Goal: Task Accomplishment & Management: Manage account settings

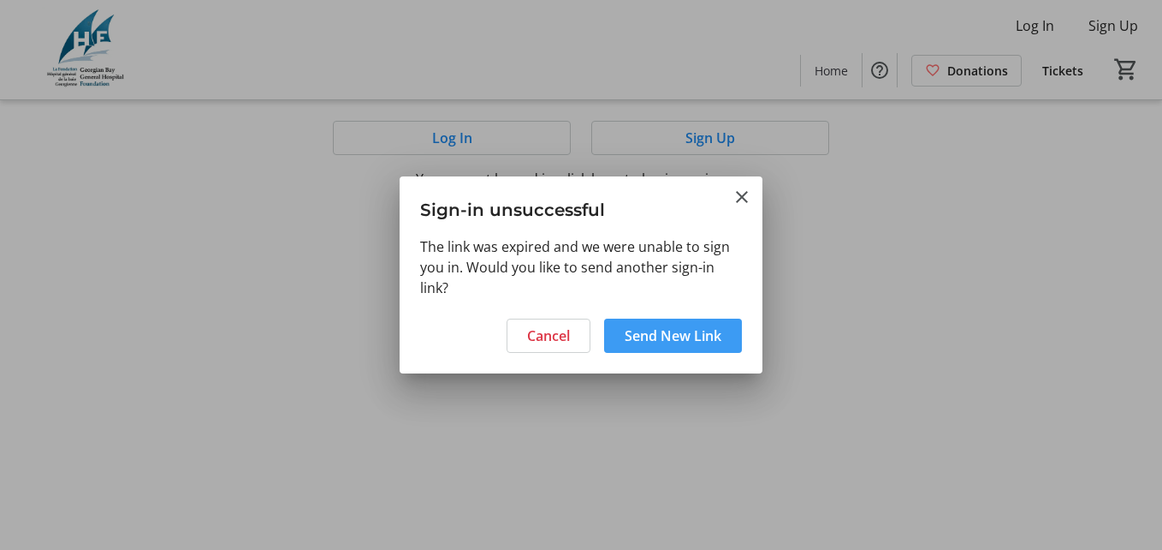
click at [649, 340] on span "Send New Link" at bounding box center [673, 335] width 97 height 21
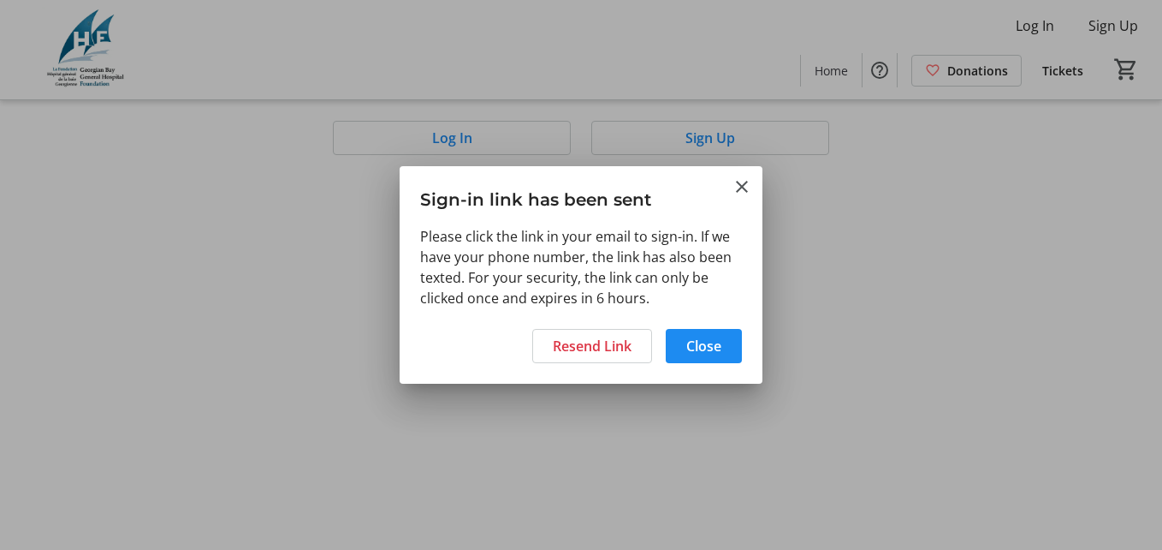
click at [1042, 18] on div at bounding box center [581, 275] width 1162 height 550
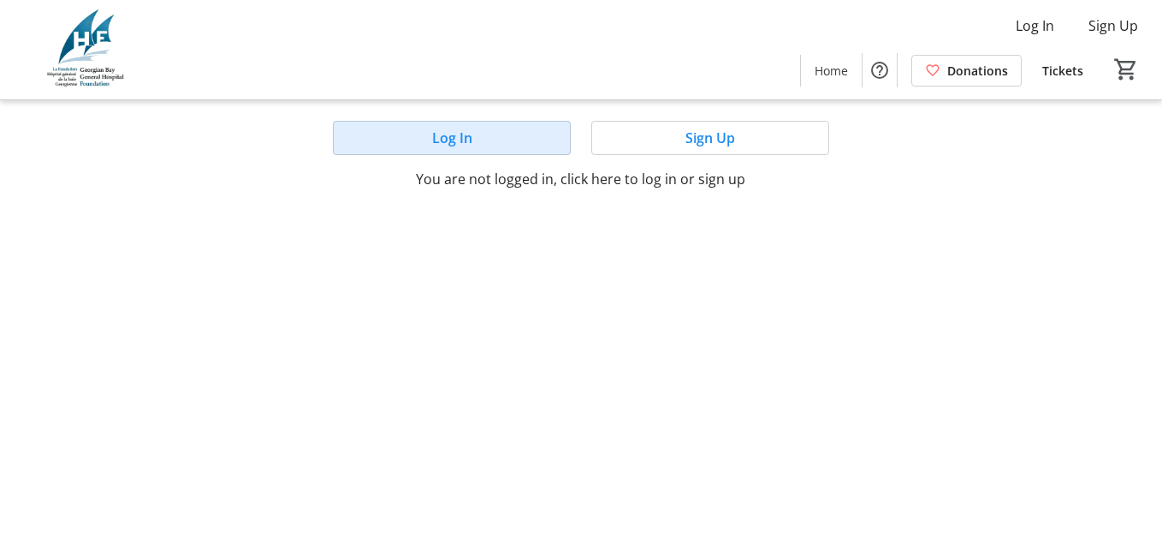
click at [445, 138] on span "Log In" at bounding box center [452, 138] width 40 height 21
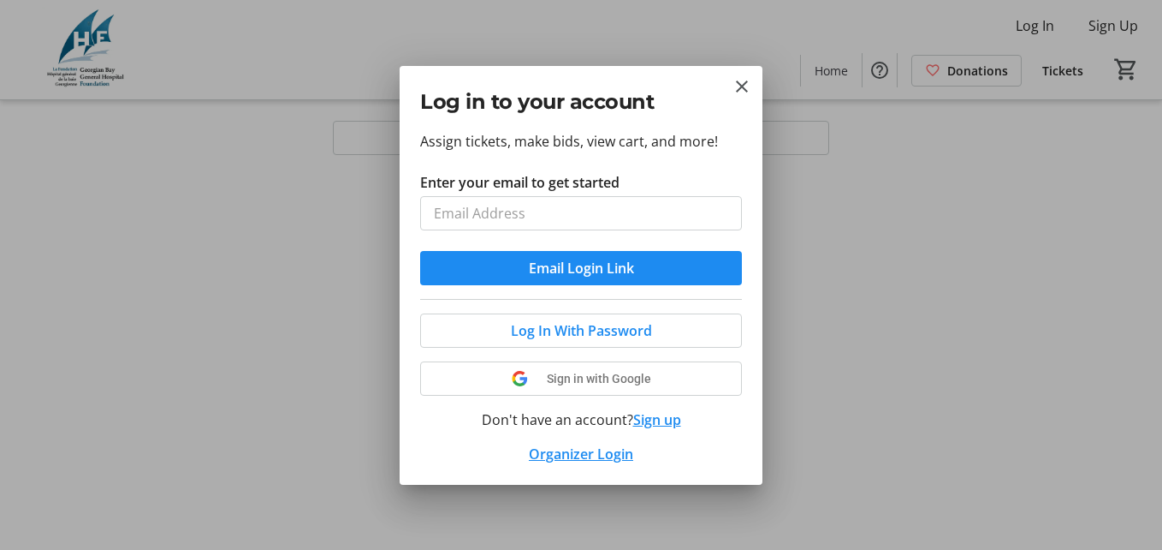
click at [449, 226] on input "Enter your email to get started" at bounding box center [581, 213] width 322 height 34
type input "[EMAIL_ADDRESS][DOMAIN_NAME]"
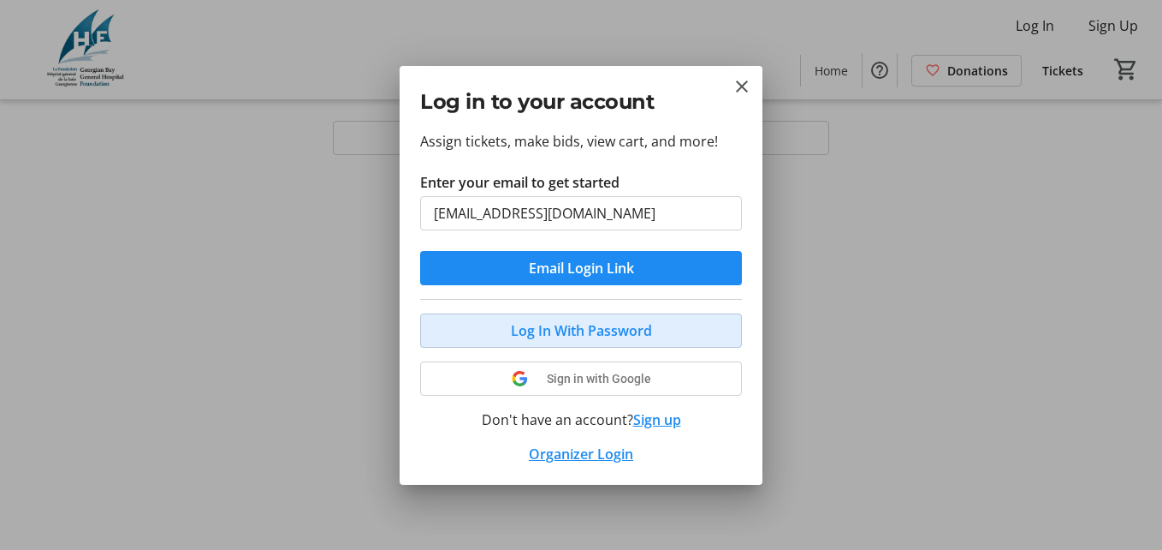
click at [570, 324] on span "Log In With Password" at bounding box center [581, 330] width 141 height 21
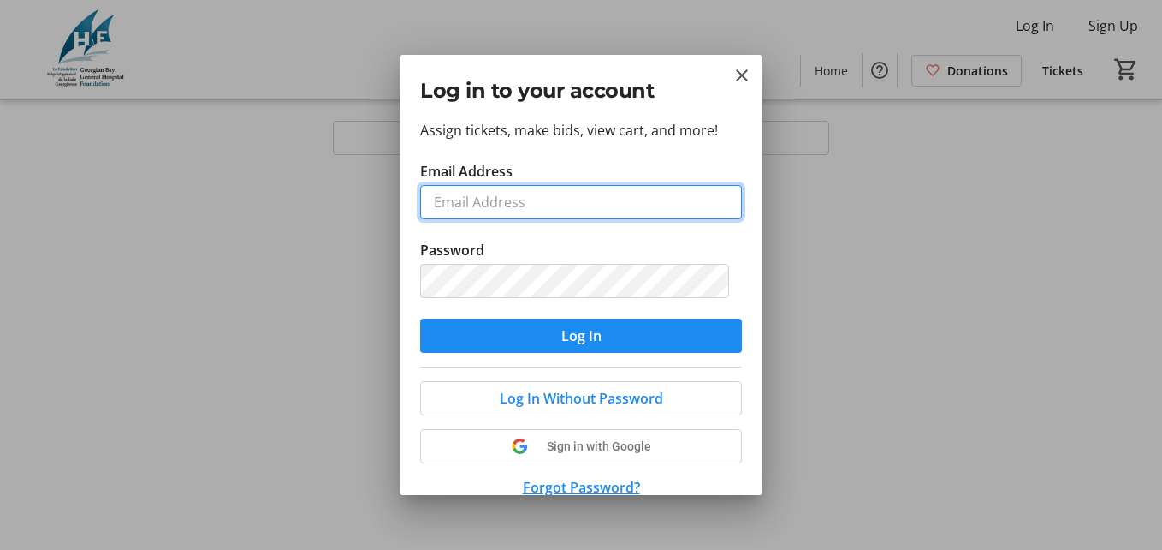
click at [542, 203] on input "Email Address" at bounding box center [581, 202] width 322 height 34
type input "[EMAIL_ADDRESS][DOMAIN_NAME]"
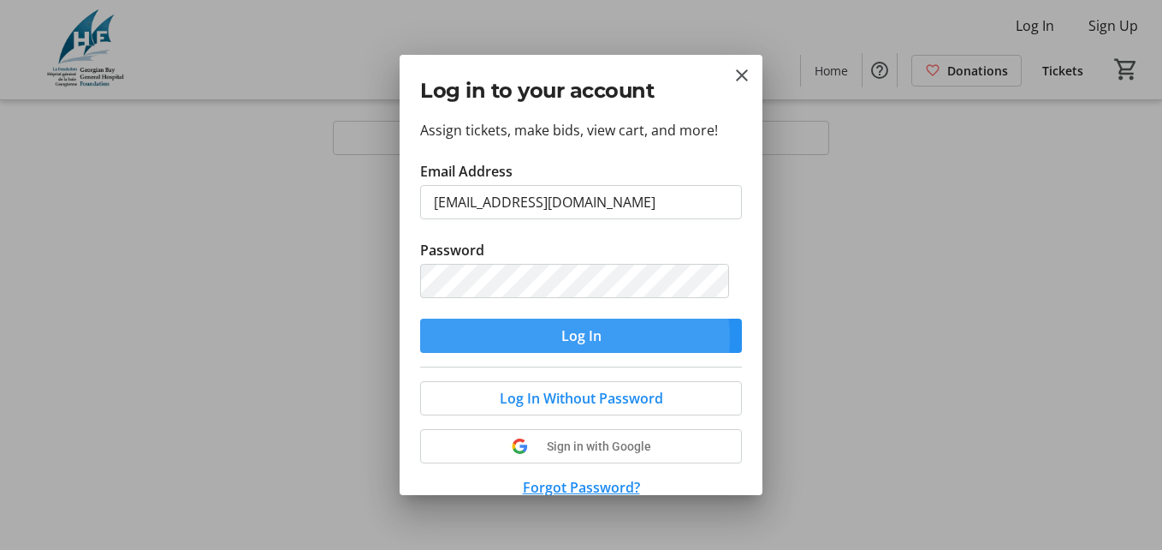
click at [562, 339] on span "Log In" at bounding box center [582, 335] width 40 height 21
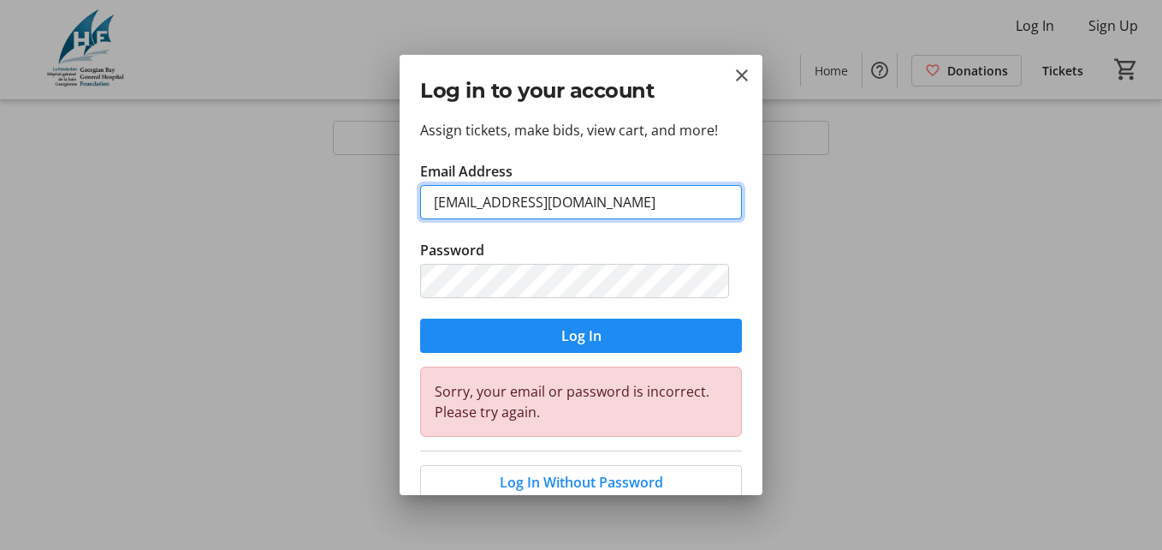
click at [628, 215] on input "[EMAIL_ADDRESS][DOMAIN_NAME]" at bounding box center [581, 202] width 322 height 34
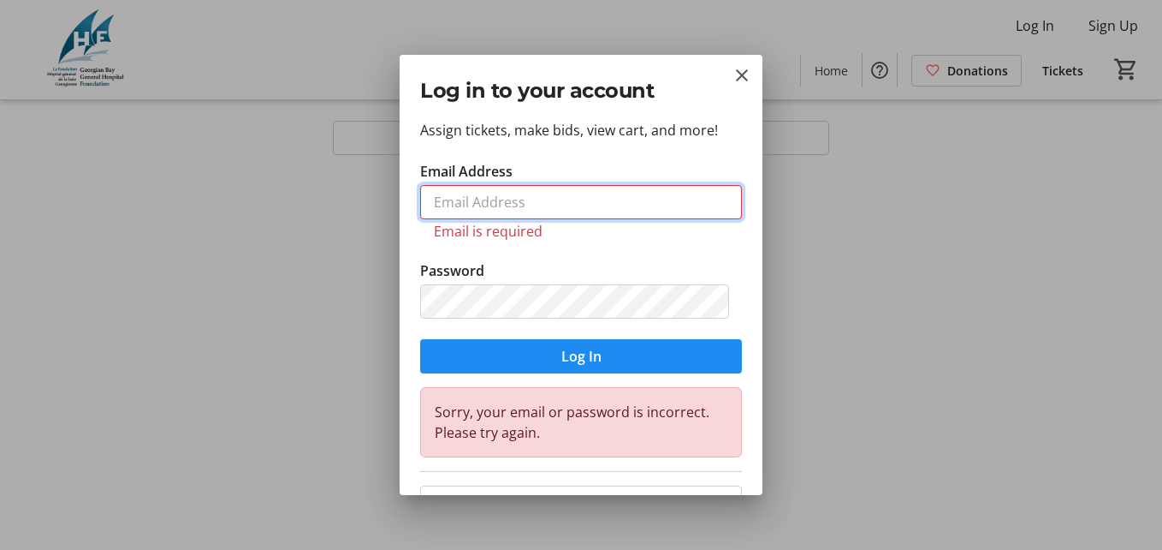
click at [520, 191] on input "Email Address" at bounding box center [581, 202] width 322 height 34
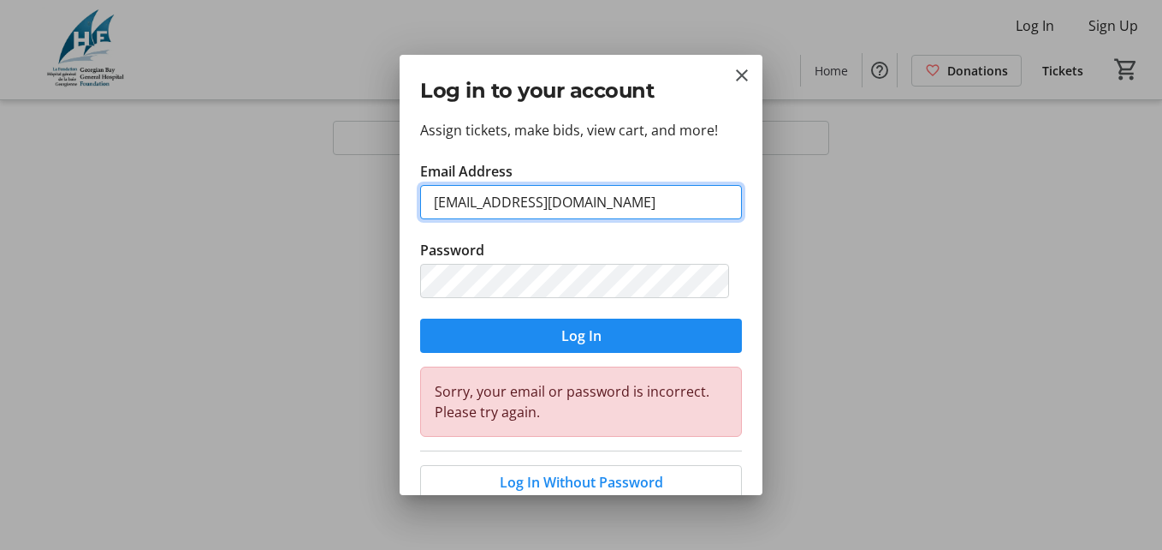
type input "[EMAIL_ADDRESS][DOMAIN_NAME]"
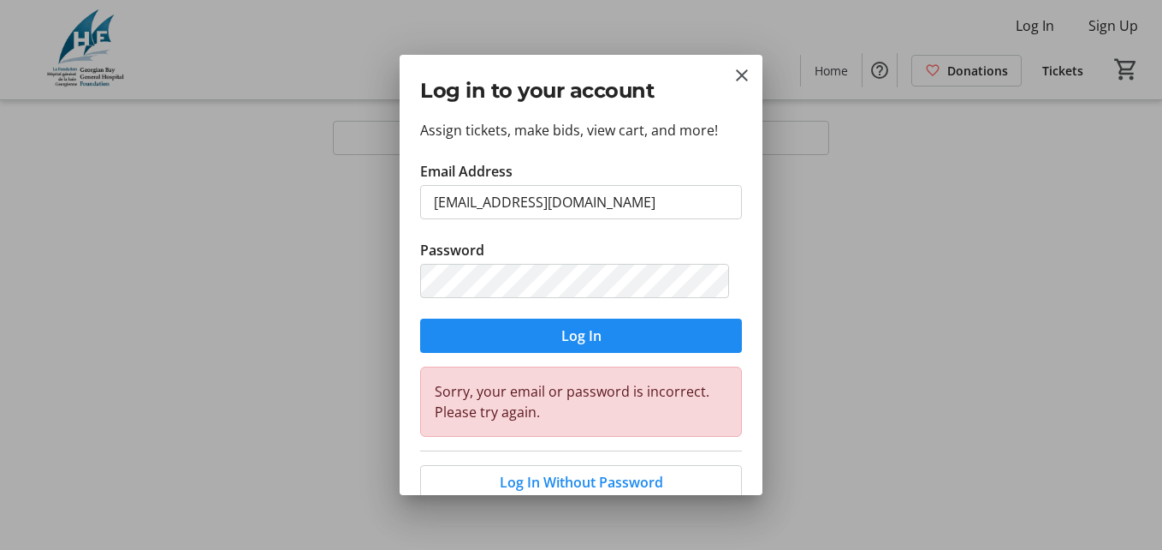
click at [611, 184] on tr-form-field "Email Address [EMAIL_ADDRESS][DOMAIN_NAME]" at bounding box center [581, 200] width 322 height 79
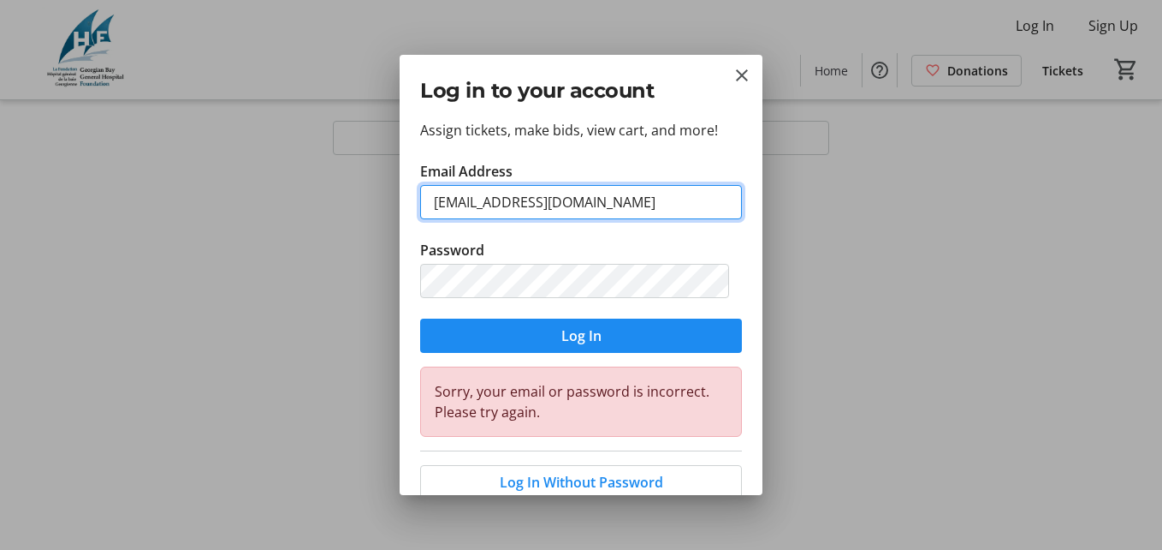
click at [608, 197] on input "[EMAIL_ADDRESS][DOMAIN_NAME]" at bounding box center [581, 202] width 322 height 34
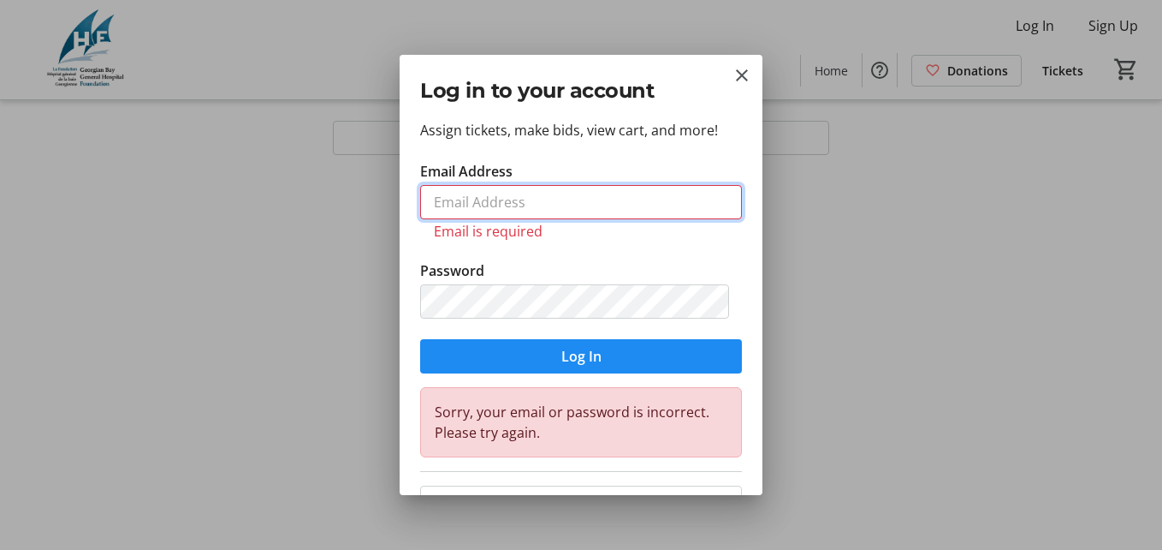
click at [502, 201] on input "Email Address" at bounding box center [581, 202] width 322 height 34
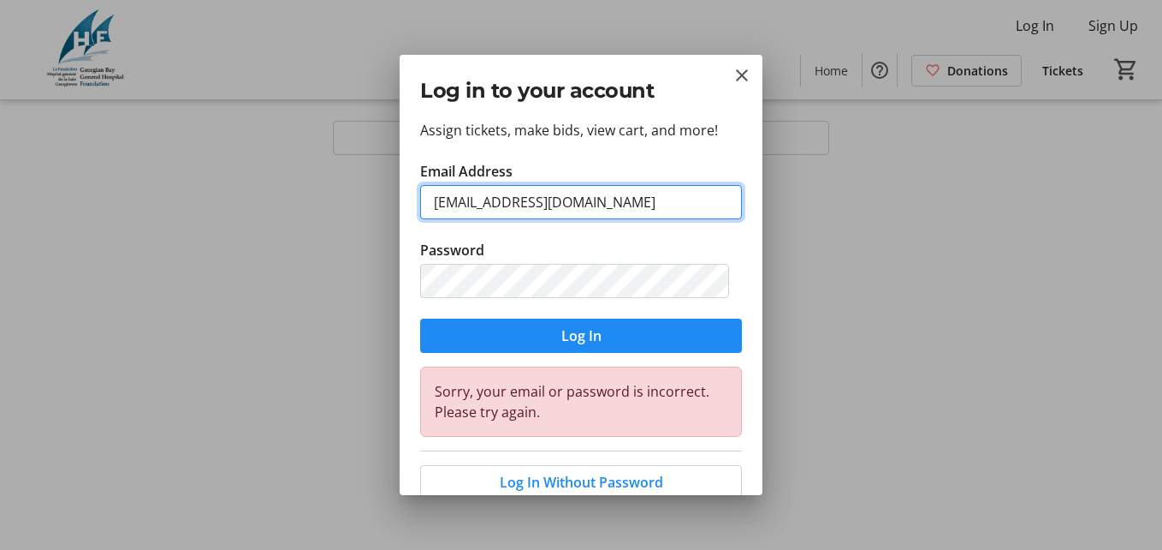
type input "[EMAIL_ADDRESS][DOMAIN_NAME]"
click at [520, 202] on input "[EMAIL_ADDRESS][DOMAIN_NAME]" at bounding box center [581, 202] width 322 height 34
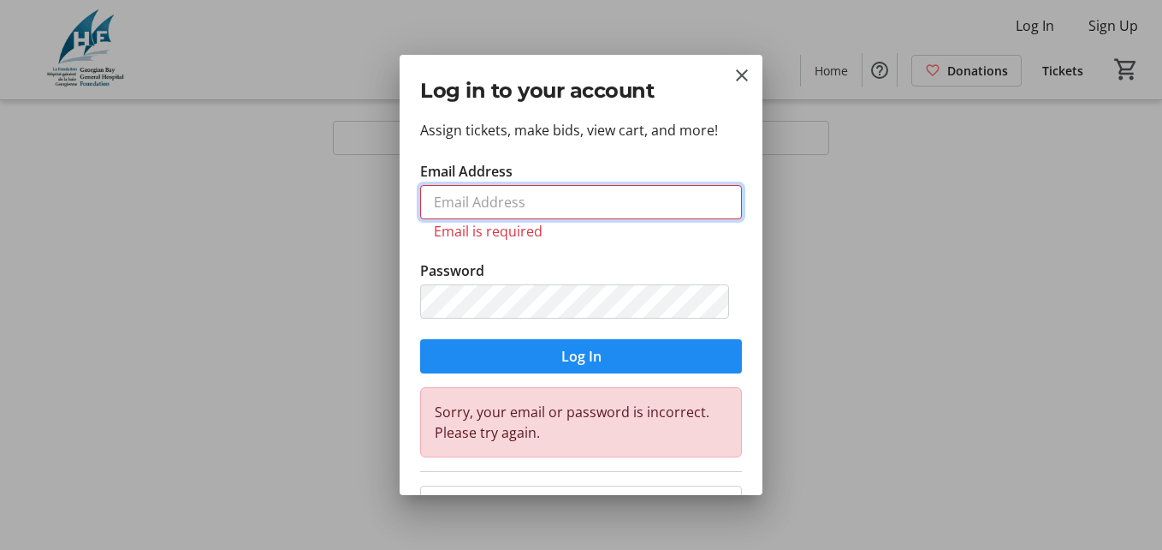
click at [490, 192] on input "Email Address" at bounding box center [581, 202] width 322 height 34
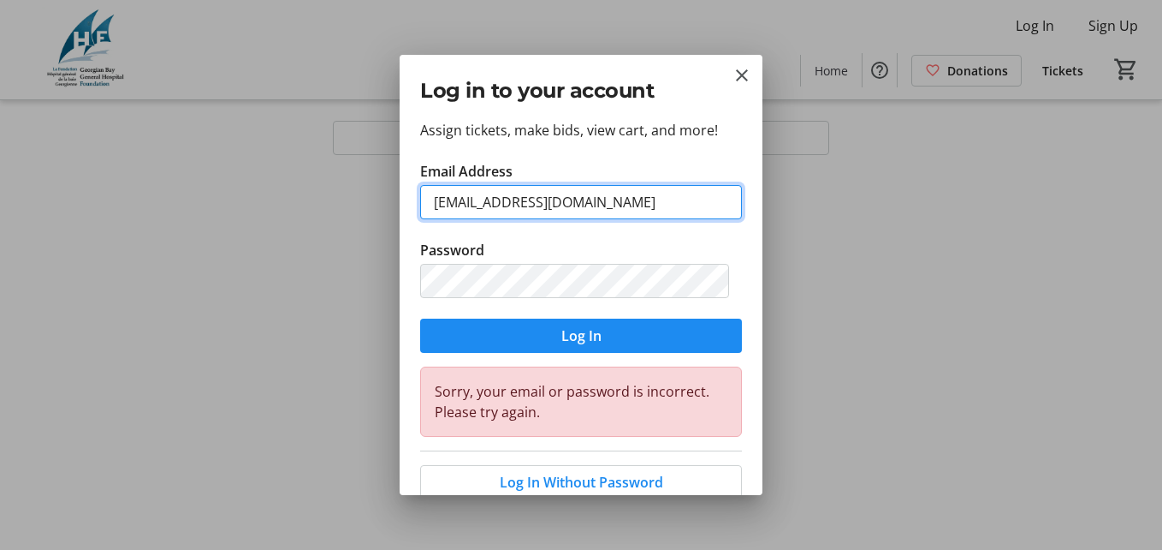
click at [519, 199] on input "[EMAIL_ADDRESS][DOMAIN_NAME]" at bounding box center [581, 202] width 322 height 34
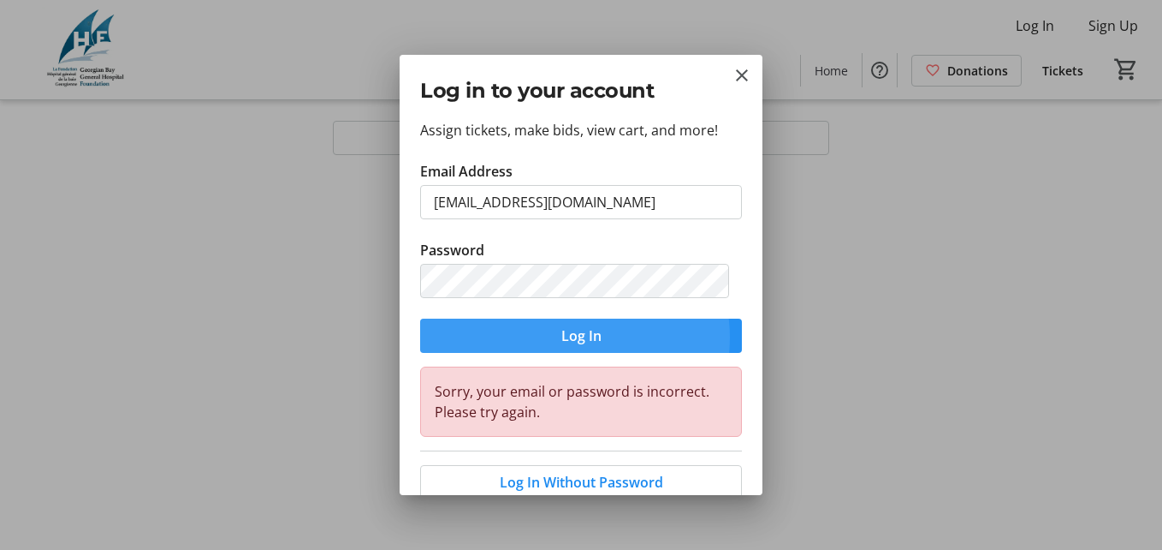
click at [567, 337] on span "Log In" at bounding box center [582, 335] width 40 height 21
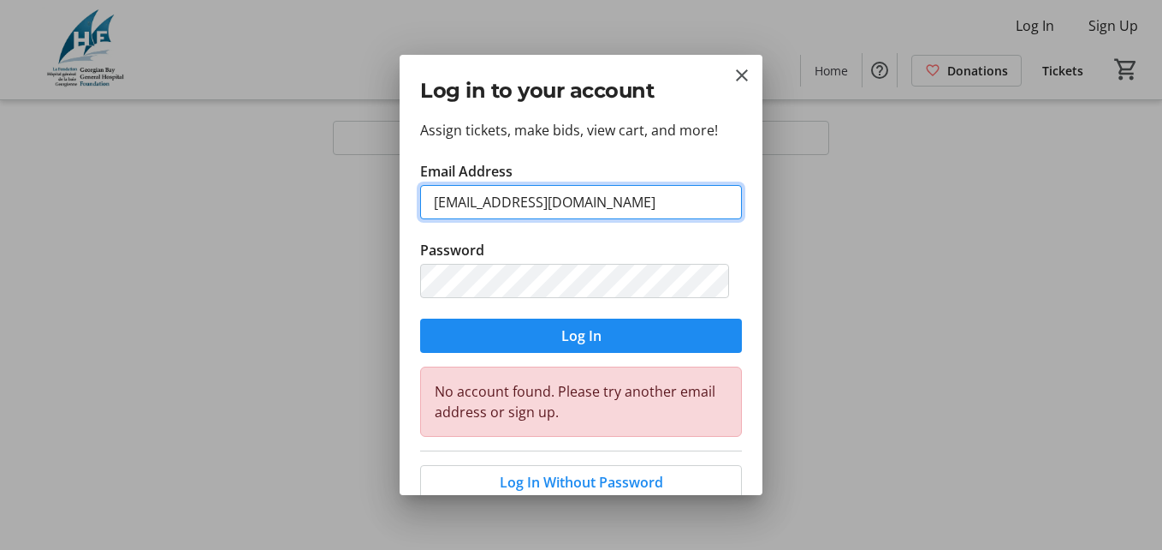
click at [574, 205] on input "[EMAIL_ADDRESS][DOMAIN_NAME]" at bounding box center [581, 202] width 322 height 34
click at [507, 208] on input "[EMAIL_ADDRESS][DOMAIN_NAME]" at bounding box center [581, 202] width 322 height 34
type input "[EMAIL_ADDRESS][DOMAIN_NAME]"
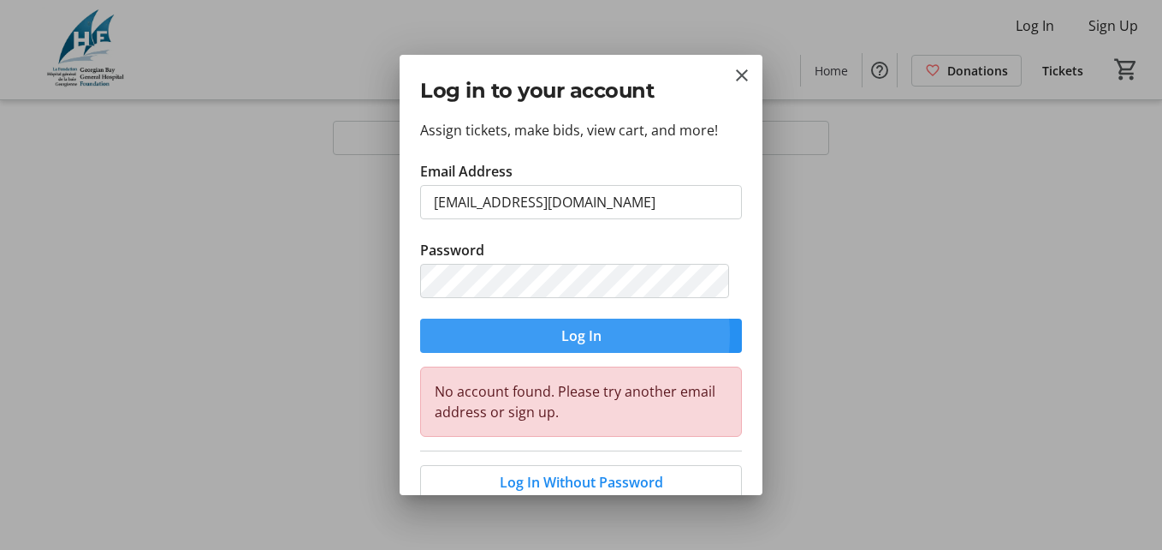
click at [569, 335] on span "Log In" at bounding box center [582, 335] width 40 height 21
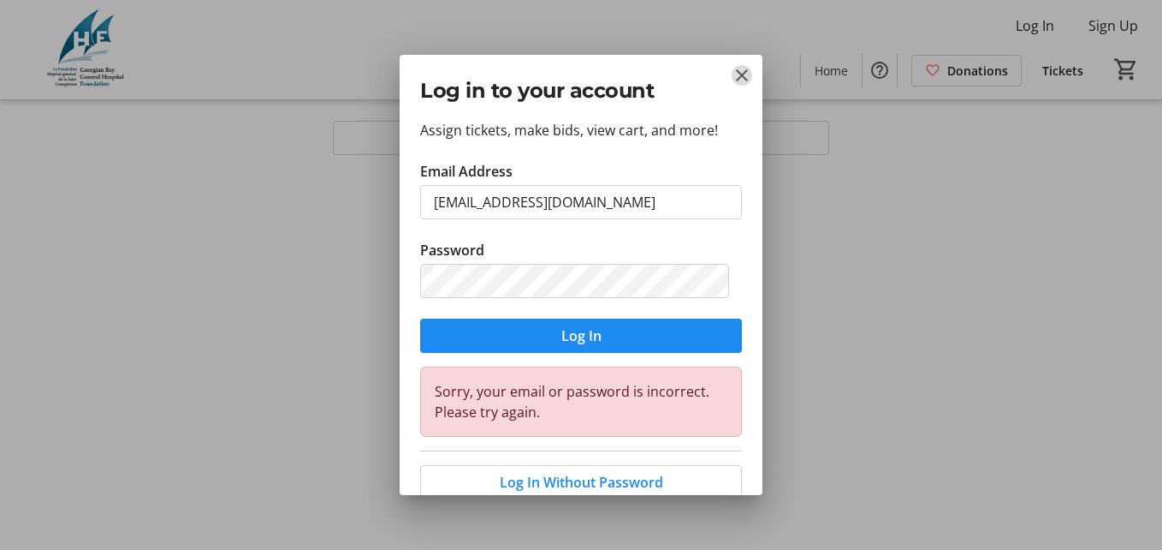
click at [746, 68] on mat-icon "Close" at bounding box center [742, 75] width 21 height 21
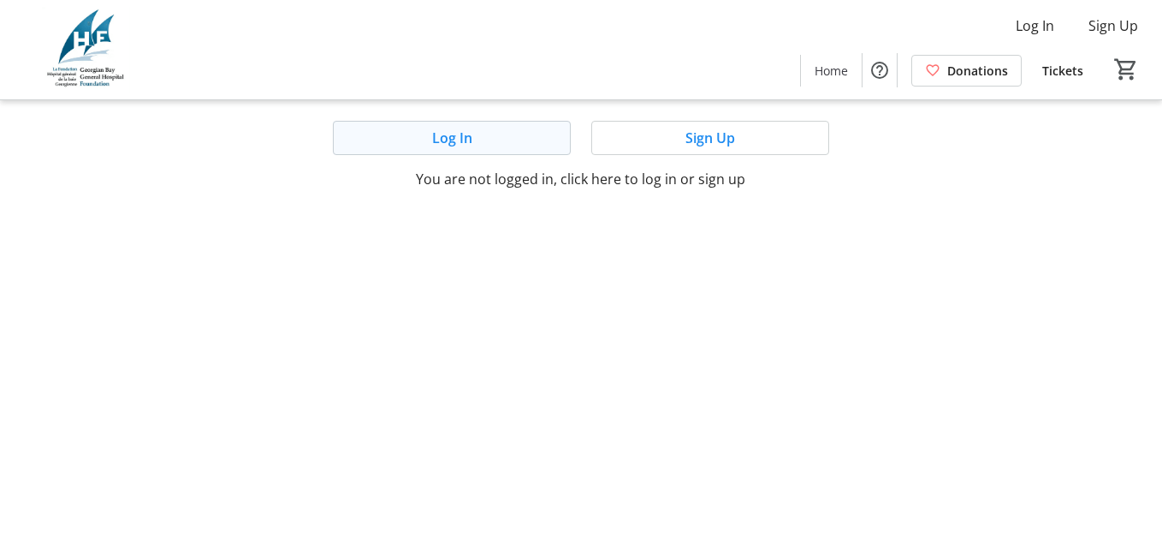
click at [449, 128] on span "Log In" at bounding box center [452, 138] width 40 height 21
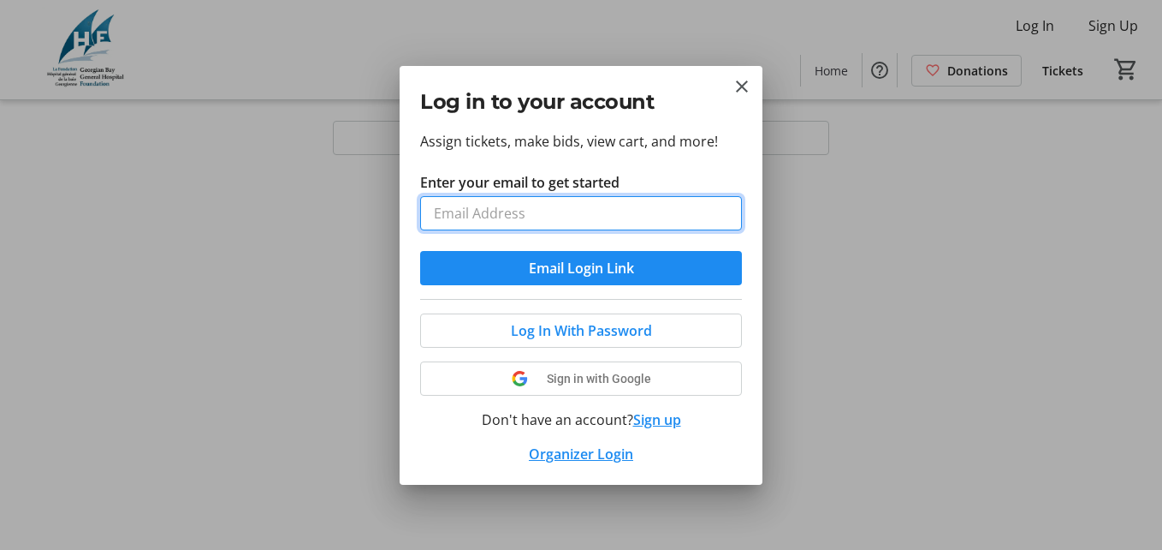
click at [435, 220] on input "Enter your email to get started" at bounding box center [581, 213] width 322 height 34
type input "[EMAIL_ADDRESS][DOMAIN_NAME]"
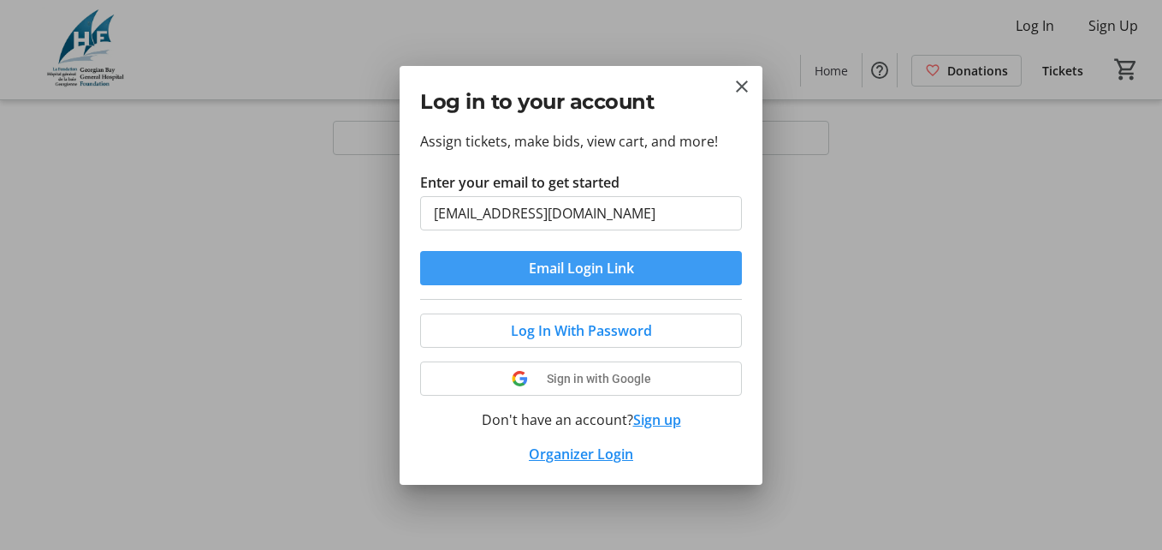
click at [573, 269] on span "Email Login Link" at bounding box center [581, 268] width 105 height 21
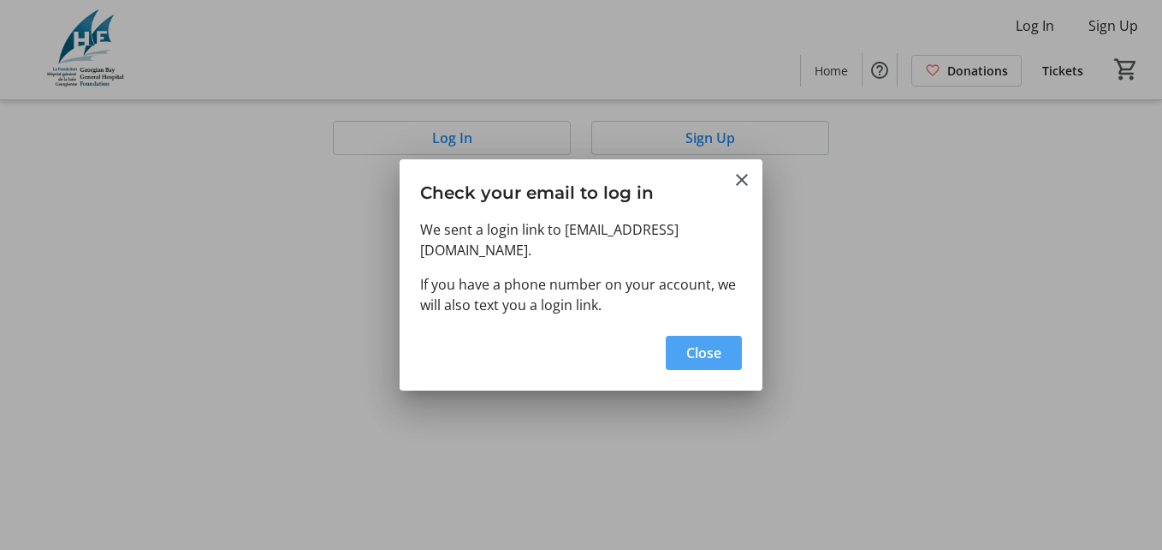
click at [707, 343] on span "Close" at bounding box center [703, 352] width 35 height 21
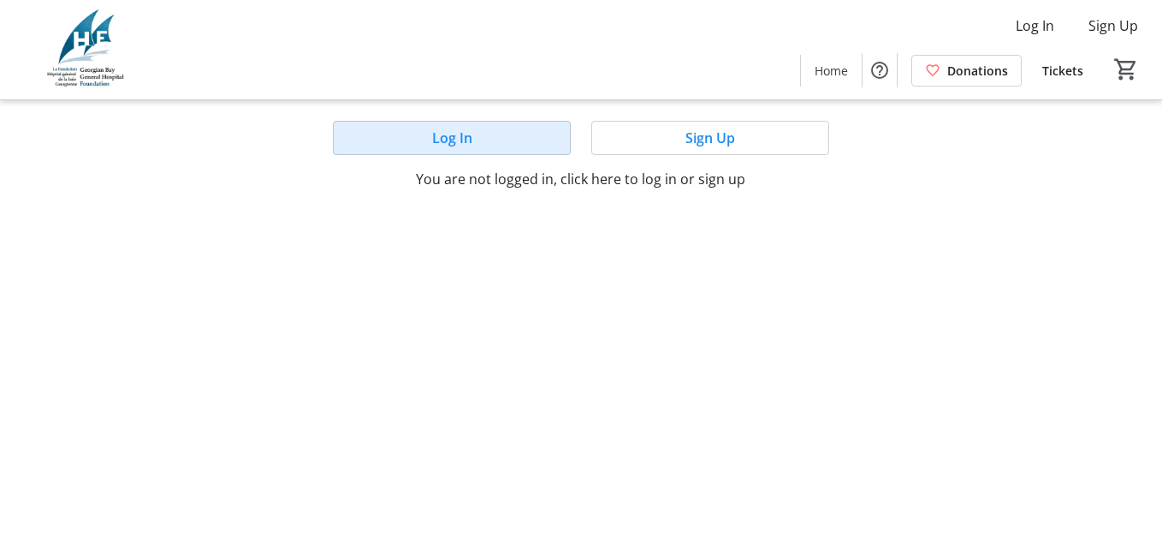
click at [475, 141] on span at bounding box center [452, 137] width 236 height 41
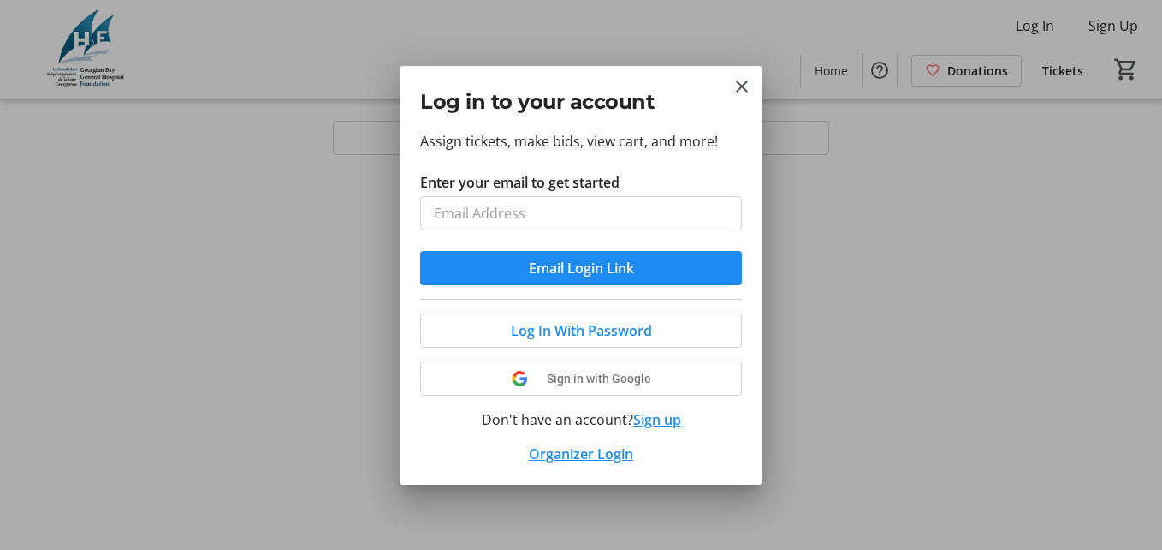
click at [947, 173] on div at bounding box center [581, 275] width 1162 height 550
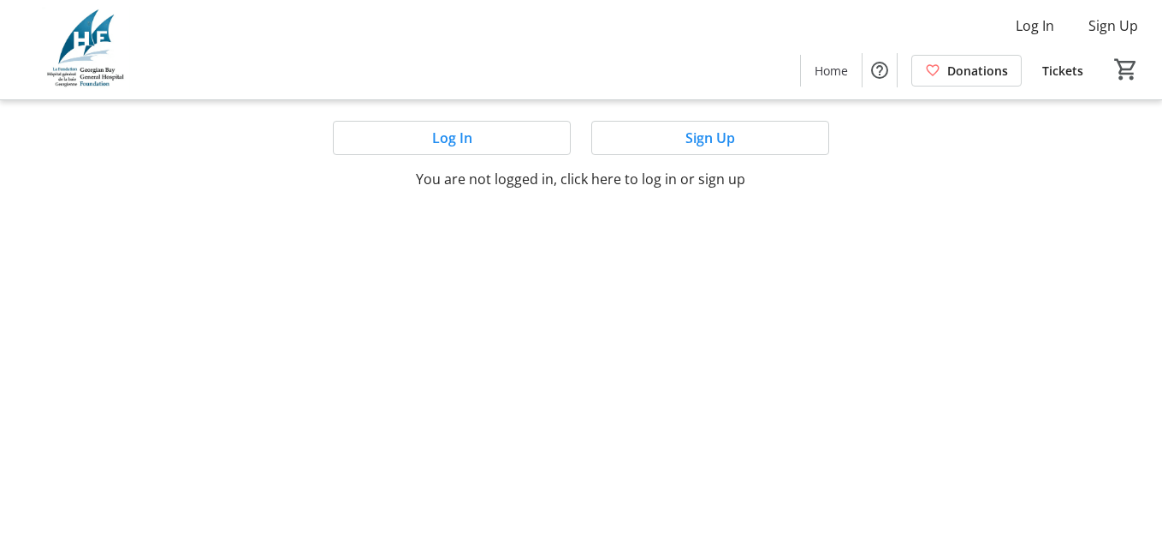
click at [947, 173] on p "You are not logged in, click here to log in or sign up" at bounding box center [581, 179] width 754 height 21
click at [1042, 192] on mat-sidenav-content "Log In Sign Up Home Donations Tickets 0 Home Donations Tickets Log In Sign Up Y…" at bounding box center [581, 275] width 1162 height 550
click at [1013, 144] on div "Log In Sign Up You are not logged in, click here to log in or sign up" at bounding box center [581, 144] width 1162 height 89
drag, startPoint x: 1013, startPoint y: 144, endPoint x: 1056, endPoint y: 497, distance: 356.1
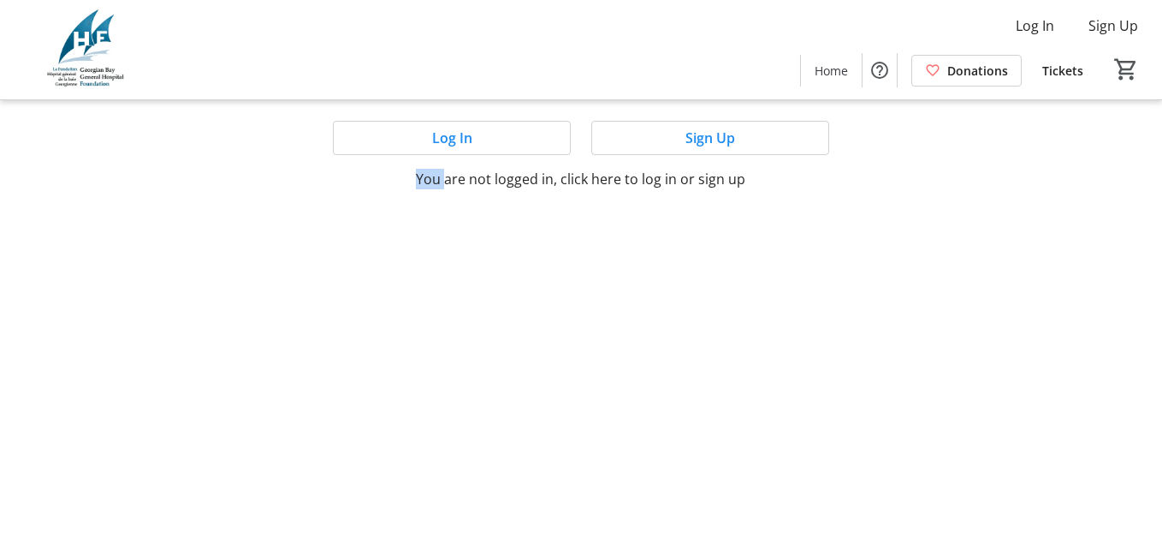
click at [1013, 144] on div "Log In Sign Up You are not logged in, click here to log in or sign up" at bounding box center [581, 144] width 1162 height 89
click at [1056, 497] on mat-sidenav-content "Log In Sign Up Home Donations Tickets 0 Home Donations Tickets Log In Sign Up Y…" at bounding box center [581, 275] width 1162 height 550
click at [935, 40] on div "Log In Sign Up Home Donations Tickets 0" at bounding box center [581, 49] width 1162 height 99
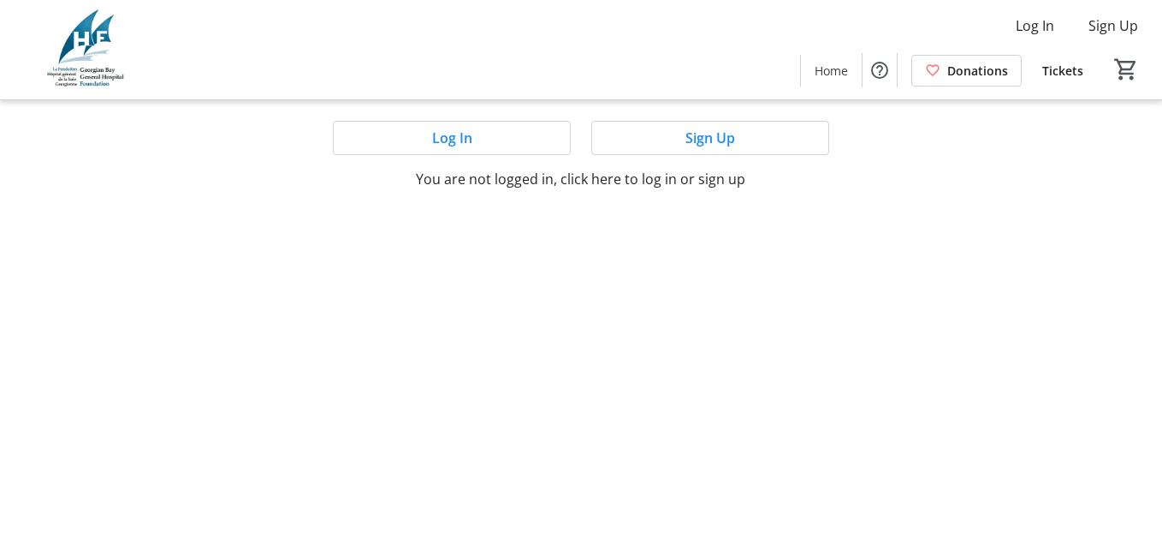
click at [958, 282] on mat-sidenav-content "Log In Sign Up Home Donations Tickets 0 Home Donations Tickets Log In Sign Up Y…" at bounding box center [581, 275] width 1162 height 550
click at [981, 395] on mat-sidenav-content "Log In Sign Up Home Donations Tickets 0 Home Donations Tickets Log In Sign Up Y…" at bounding box center [581, 275] width 1162 height 550
click at [1012, 214] on mat-sidenav-content "Log In Sign Up Home Donations Tickets 0 Home Donations Tickets Log In Sign Up Y…" at bounding box center [581, 275] width 1162 height 550
click at [1129, 177] on div "Log In Sign Up You are not logged in, click here to log in or sign up" at bounding box center [581, 144] width 1162 height 89
click at [1129, 178] on div "Log In Sign Up You are not logged in, click here to log in or sign up" at bounding box center [581, 144] width 1162 height 89
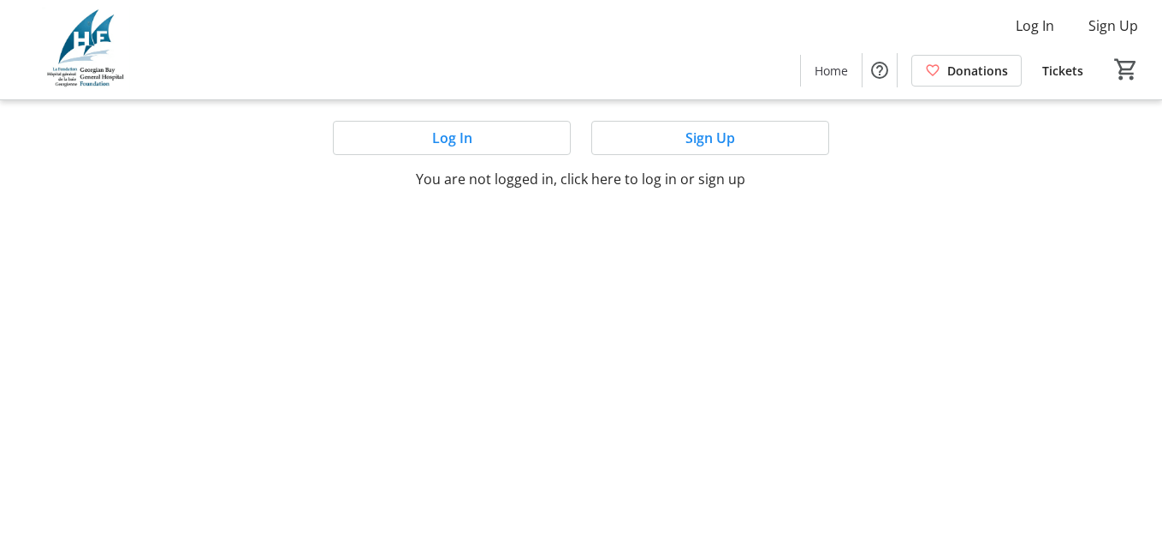
click at [1129, 178] on div "Log In Sign Up You are not logged in, click here to log in or sign up" at bounding box center [581, 144] width 1162 height 89
click at [437, 139] on span "Log In" at bounding box center [452, 138] width 40 height 21
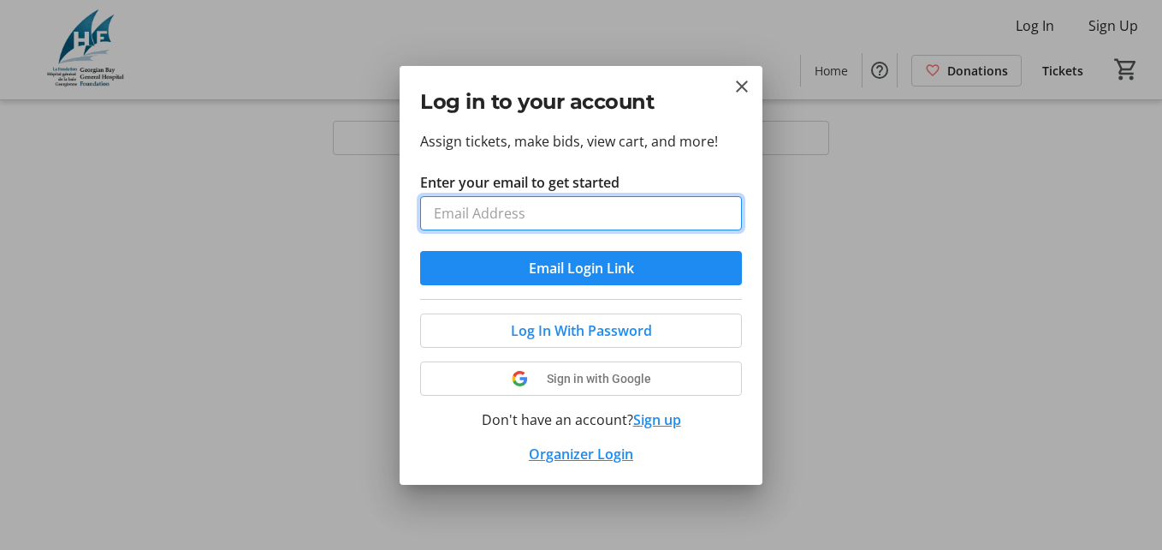
click at [492, 225] on input "Enter your email to get started" at bounding box center [581, 213] width 322 height 34
type input "[EMAIL_ADDRESS][DOMAIN_NAME]"
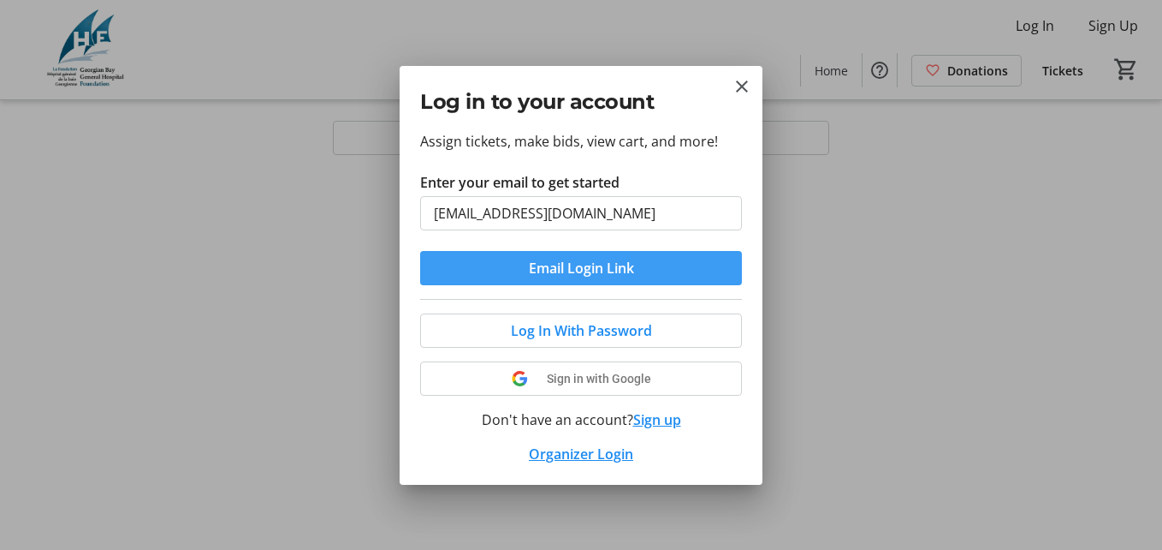
click at [576, 270] on span "Email Login Link" at bounding box center [581, 268] width 105 height 21
